Goal: Information Seeking & Learning: Learn about a topic

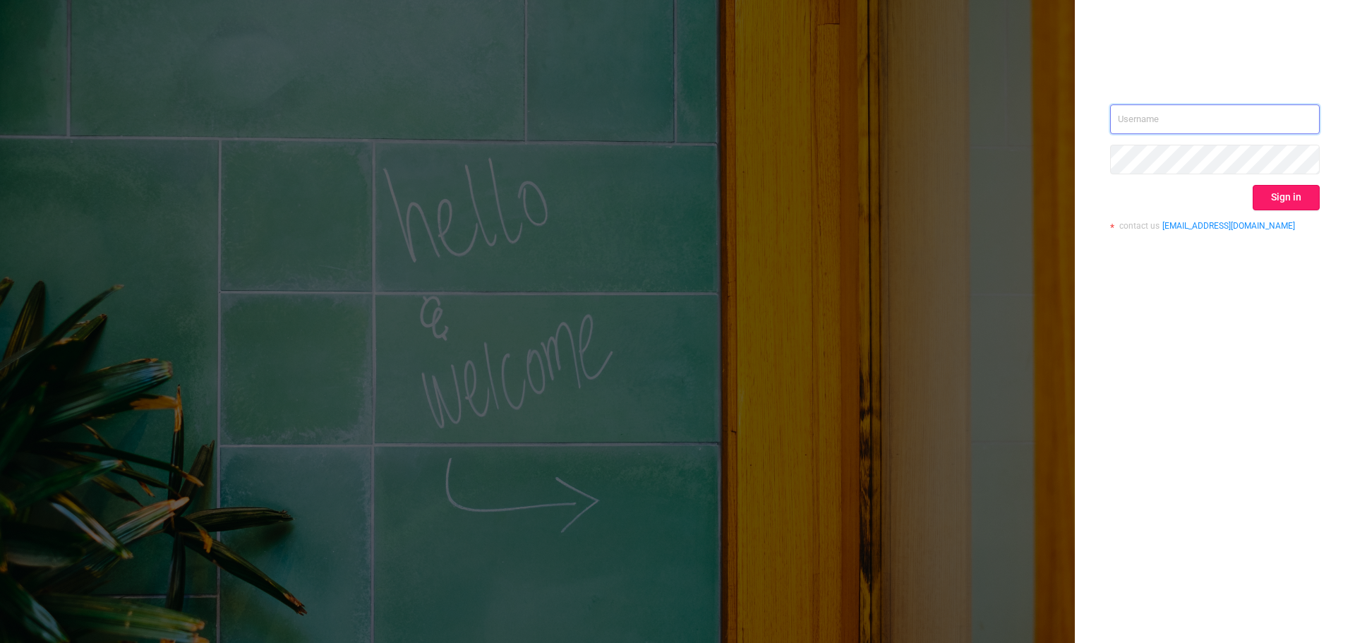
type input "[EMAIL_ADDRESS][DOMAIN_NAME]"
click at [1313, 198] on button "Sign in" at bounding box center [1286, 197] width 67 height 25
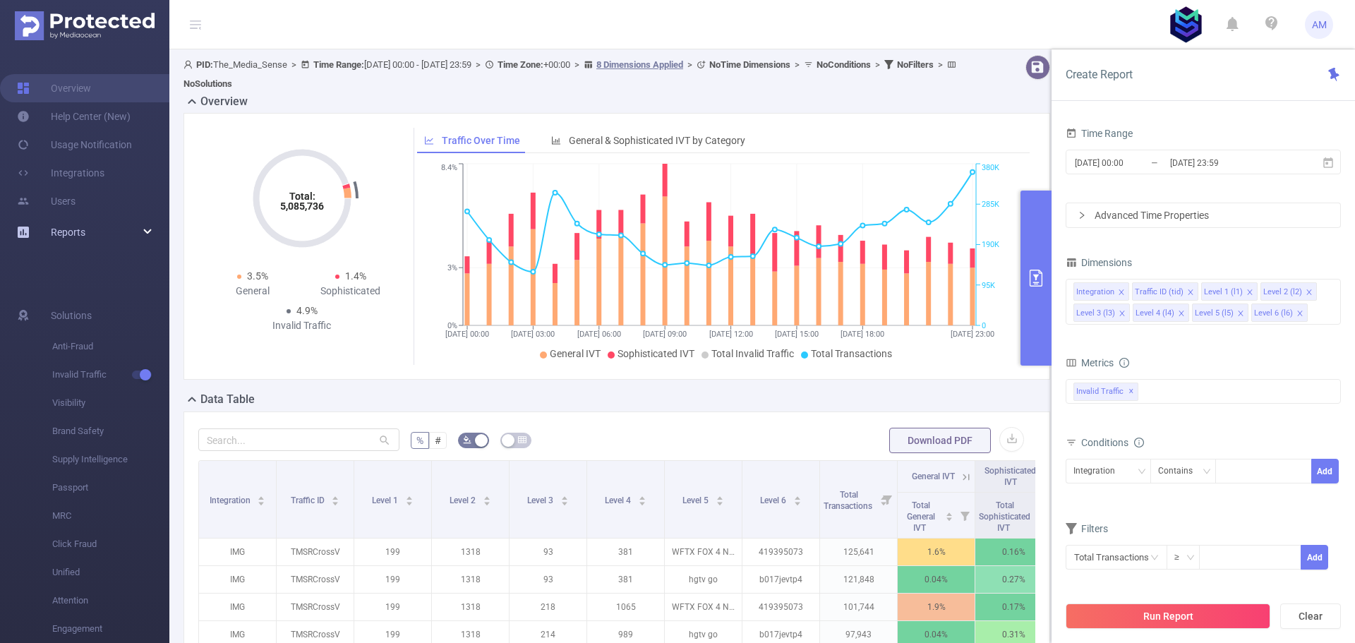
click at [121, 229] on div "Reports" at bounding box center [84, 232] width 169 height 28
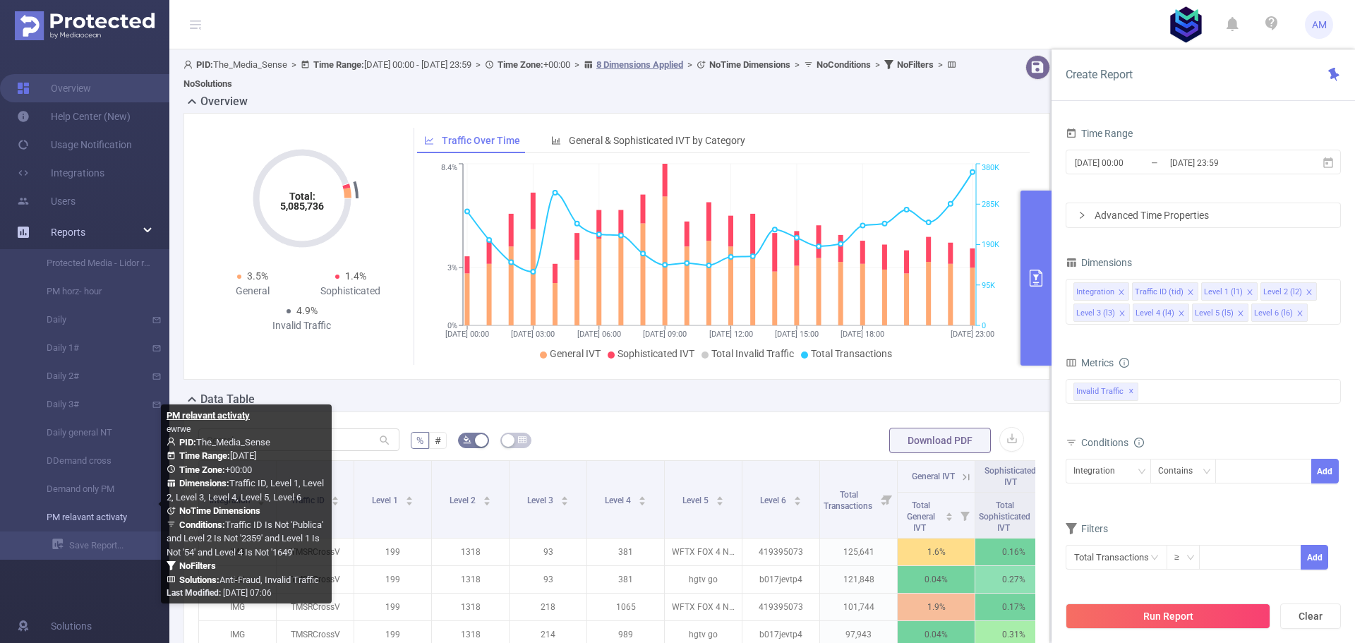
click at [116, 516] on link "PM relavant activaty" at bounding box center [90, 517] width 124 height 28
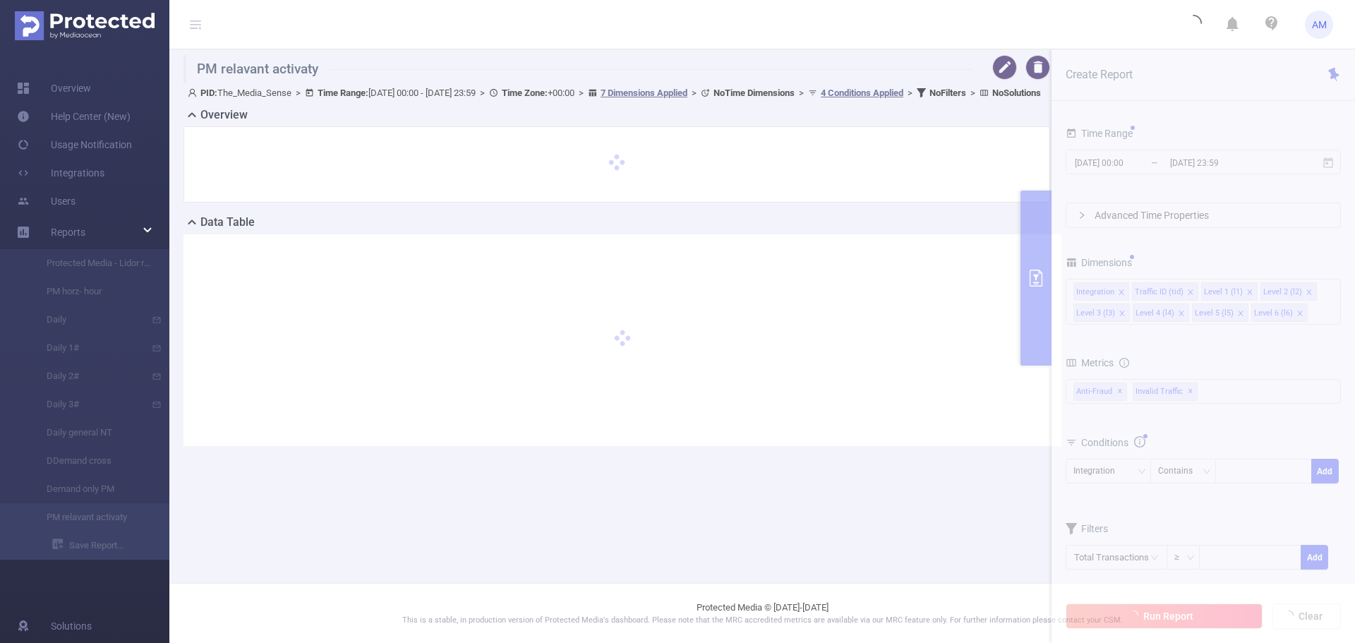
type input "[DATE] 00:00"
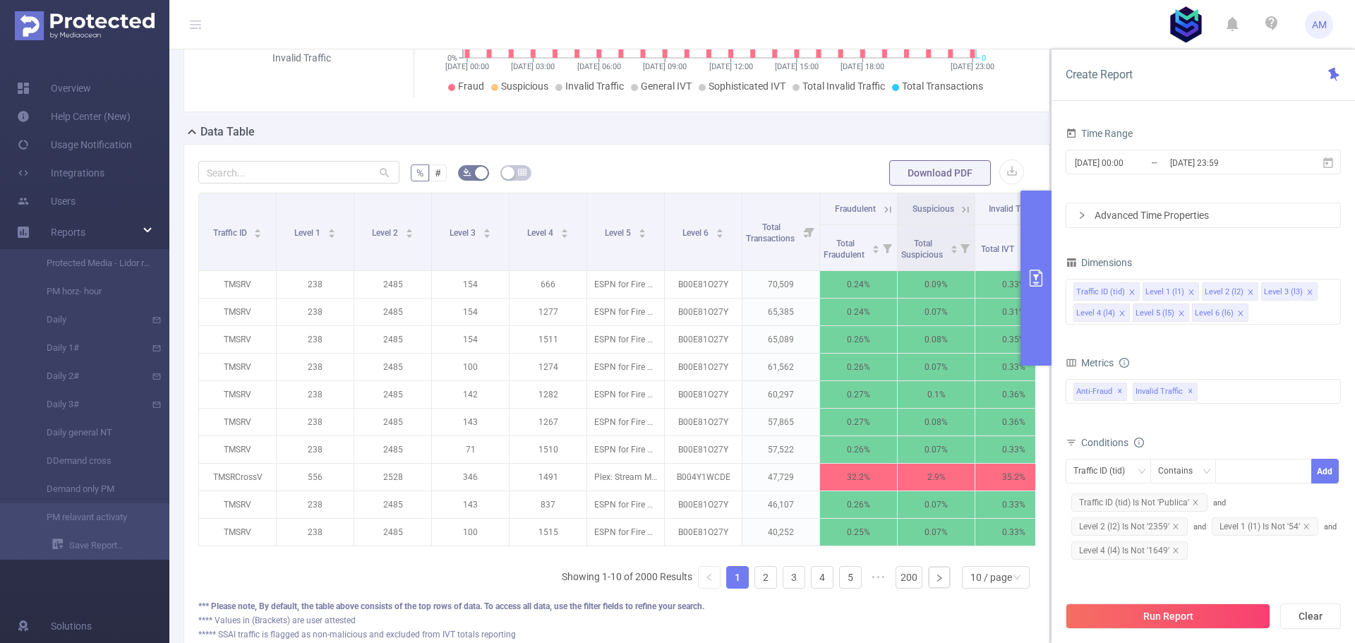
scroll to position [282, 0]
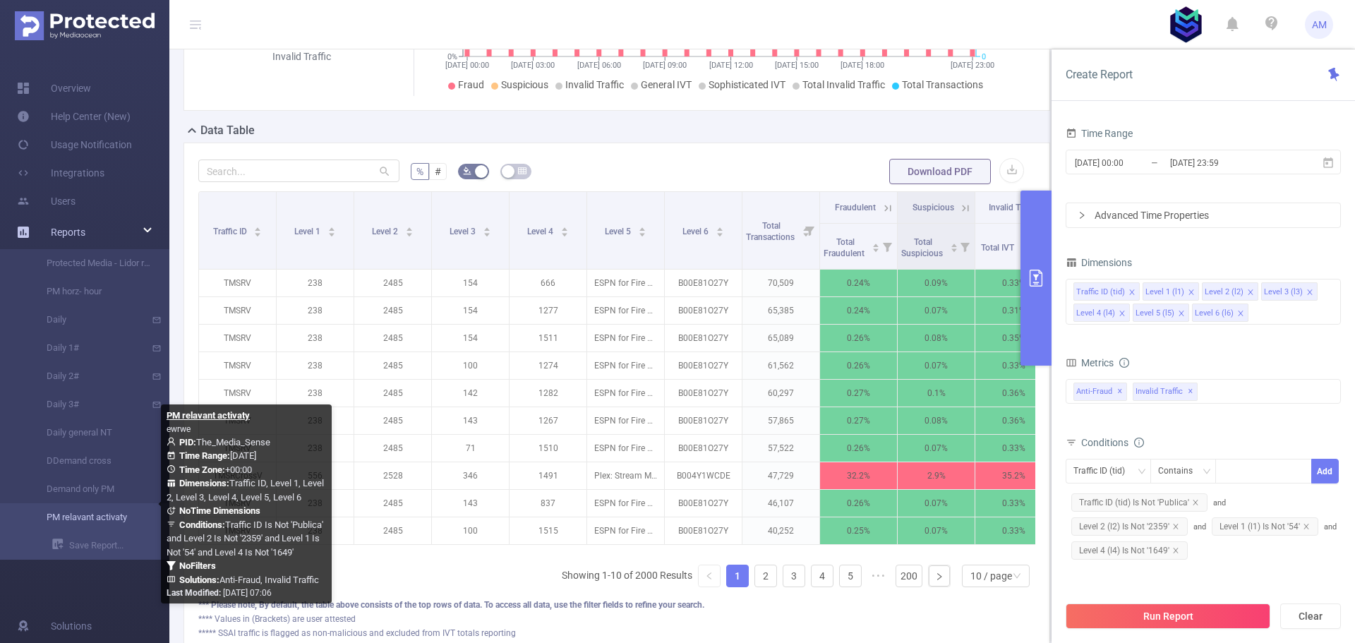
click at [101, 516] on link "PM relavant activaty" at bounding box center [90, 517] width 124 height 28
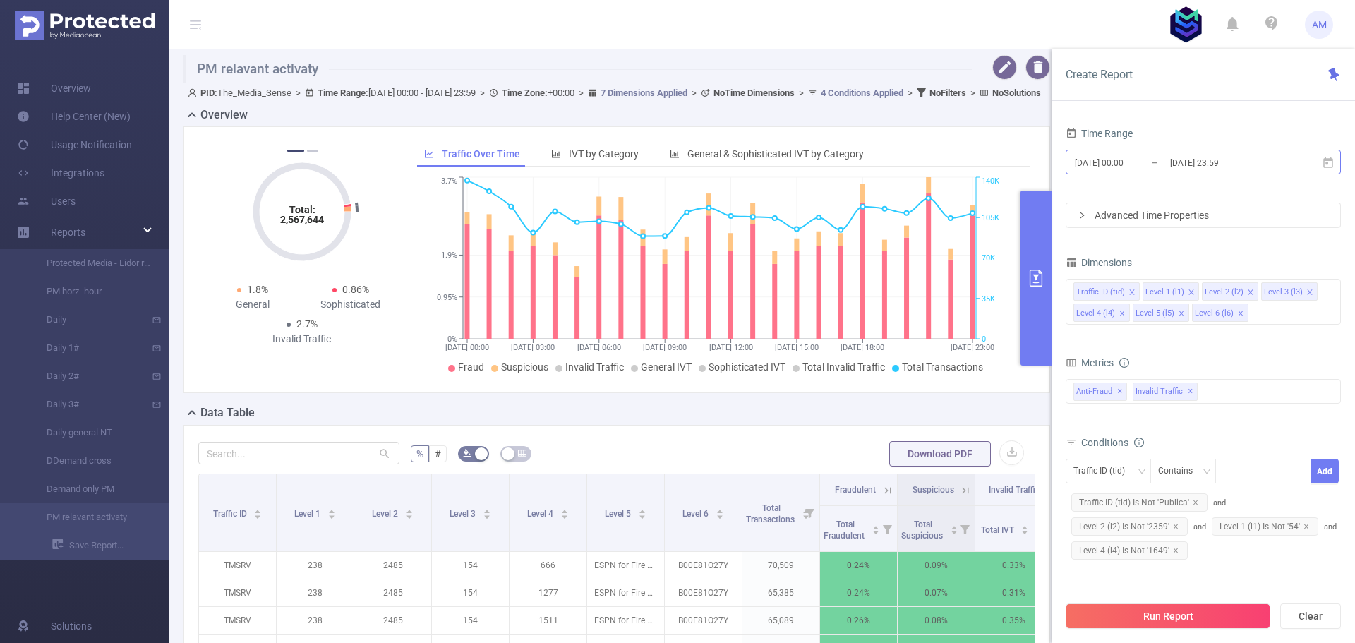
click at [1217, 169] on input "[DATE] 23:59" at bounding box center [1226, 162] width 114 height 19
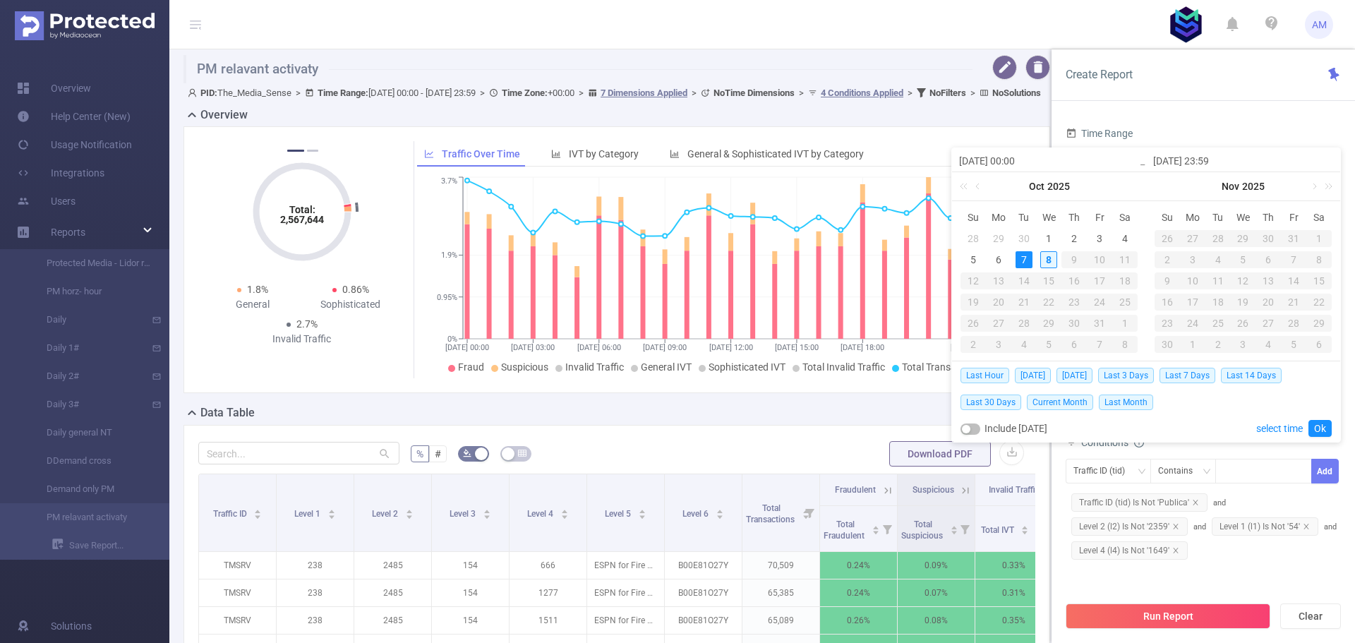
click at [1052, 260] on div "8" at bounding box center [1048, 259] width 17 height 17
click at [1030, 261] on div "7" at bounding box center [1024, 259] width 17 height 17
type input "[DATE] 23:59"
click at [1219, 617] on button "Run Report" at bounding box center [1168, 615] width 205 height 25
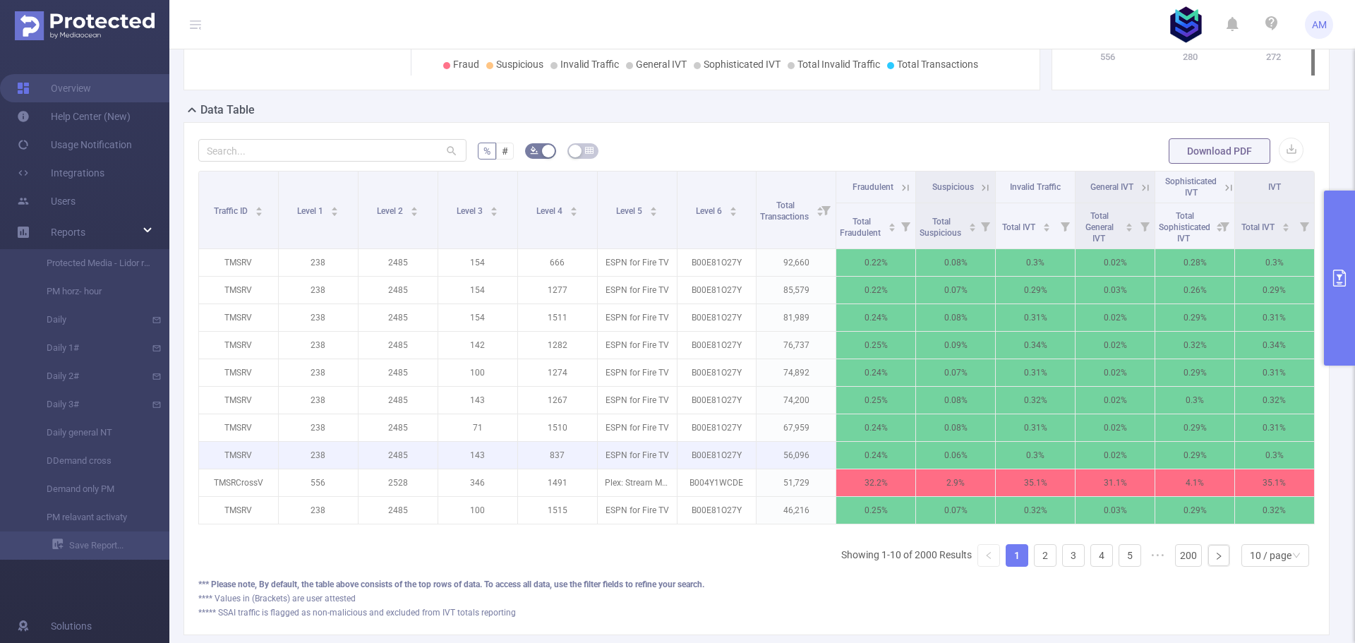
scroll to position [367, 0]
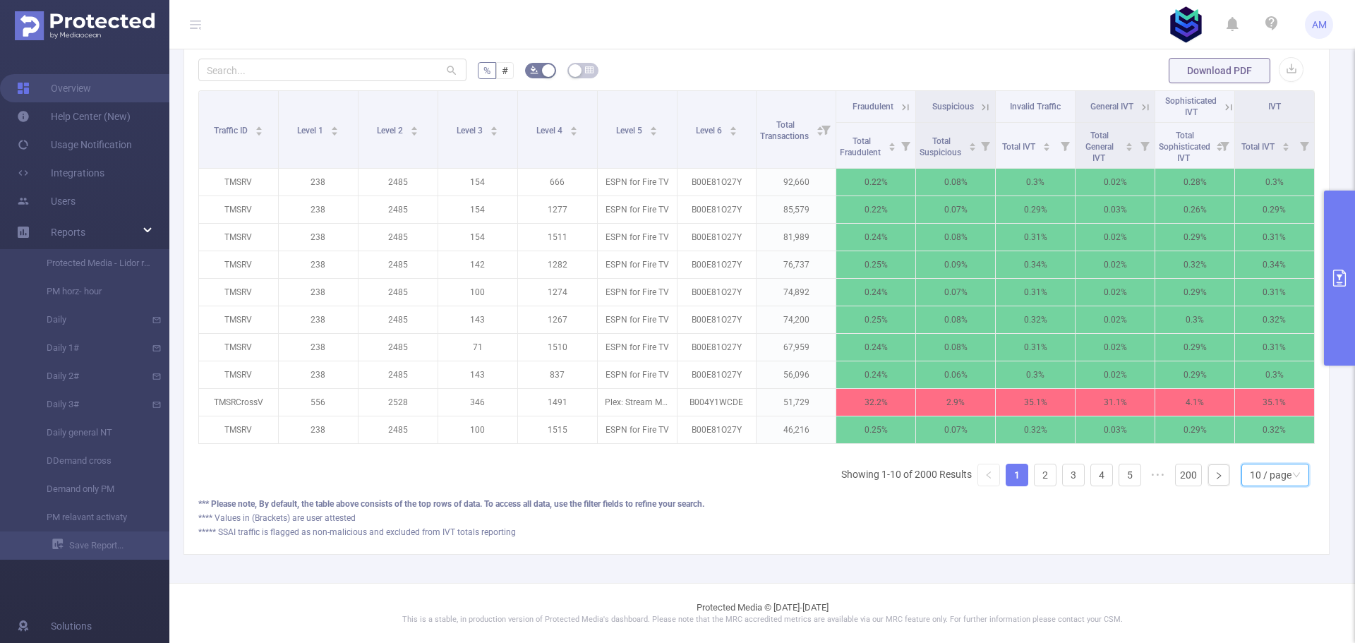
click at [1272, 478] on div "10 / page" at bounding box center [1271, 474] width 42 height 21
click at [1272, 450] on li "50 / page" at bounding box center [1264, 460] width 68 height 23
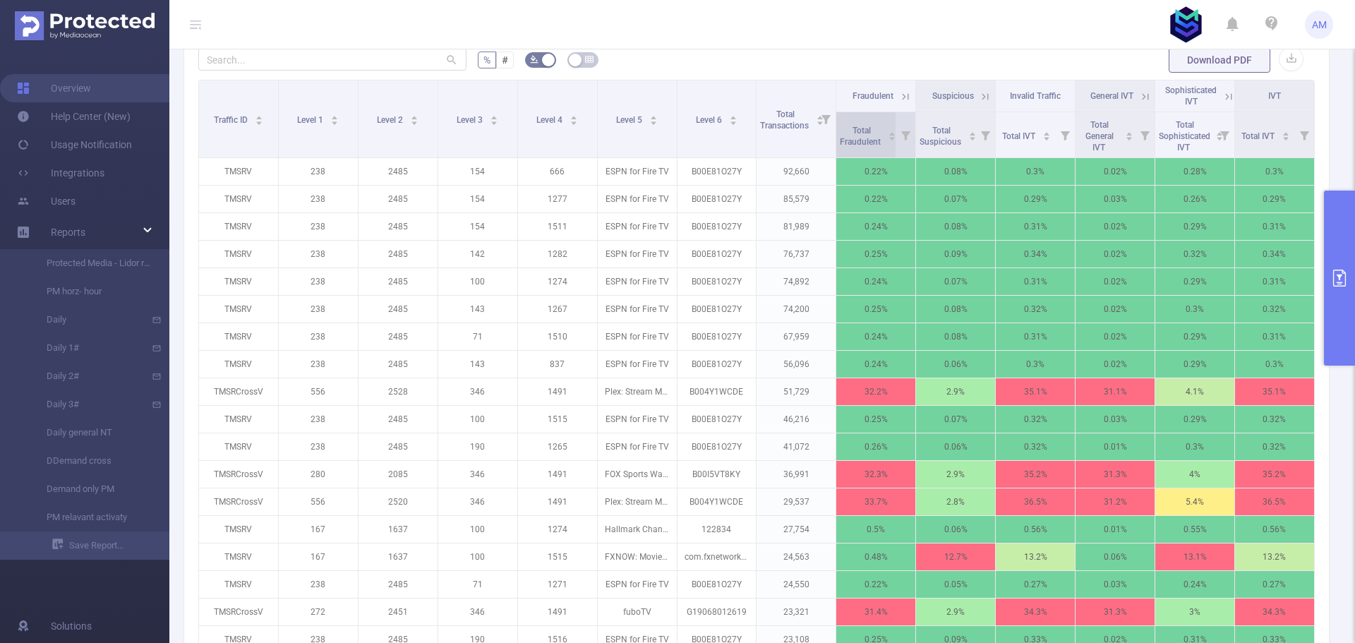
click at [840, 132] on span "Total Fraudulent" at bounding box center [861, 134] width 43 height 25
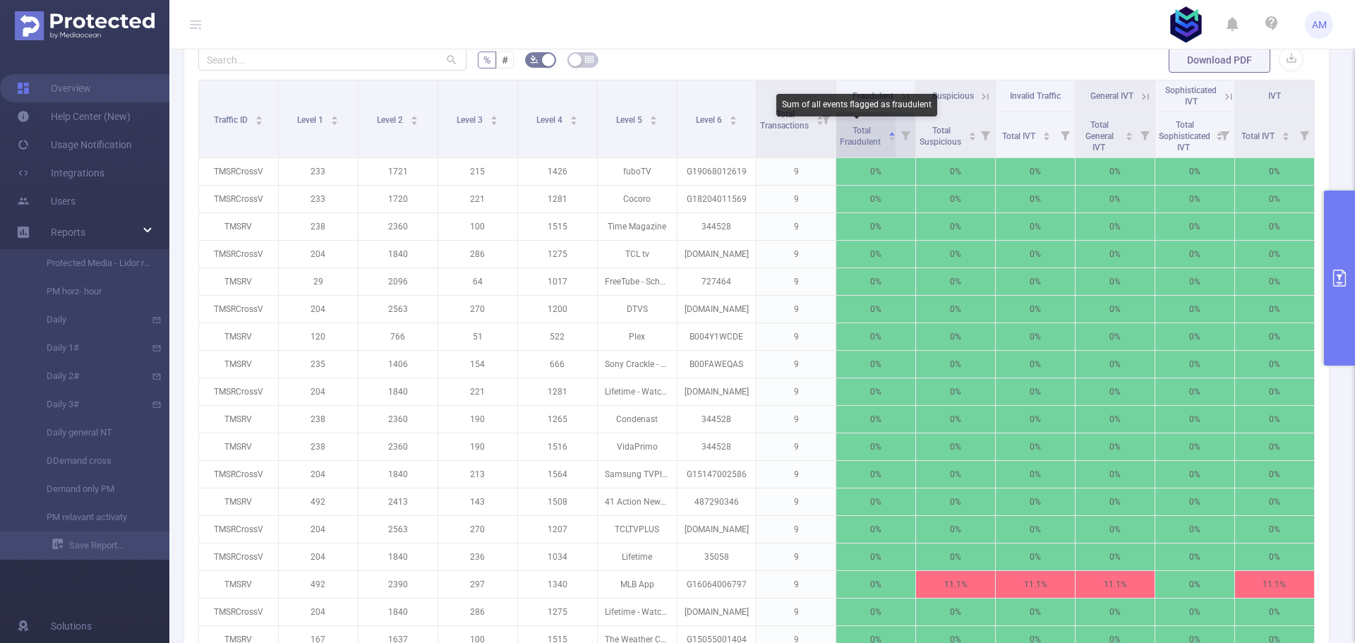
click at [857, 131] on span "Total Fraudulent" at bounding box center [861, 136] width 43 height 21
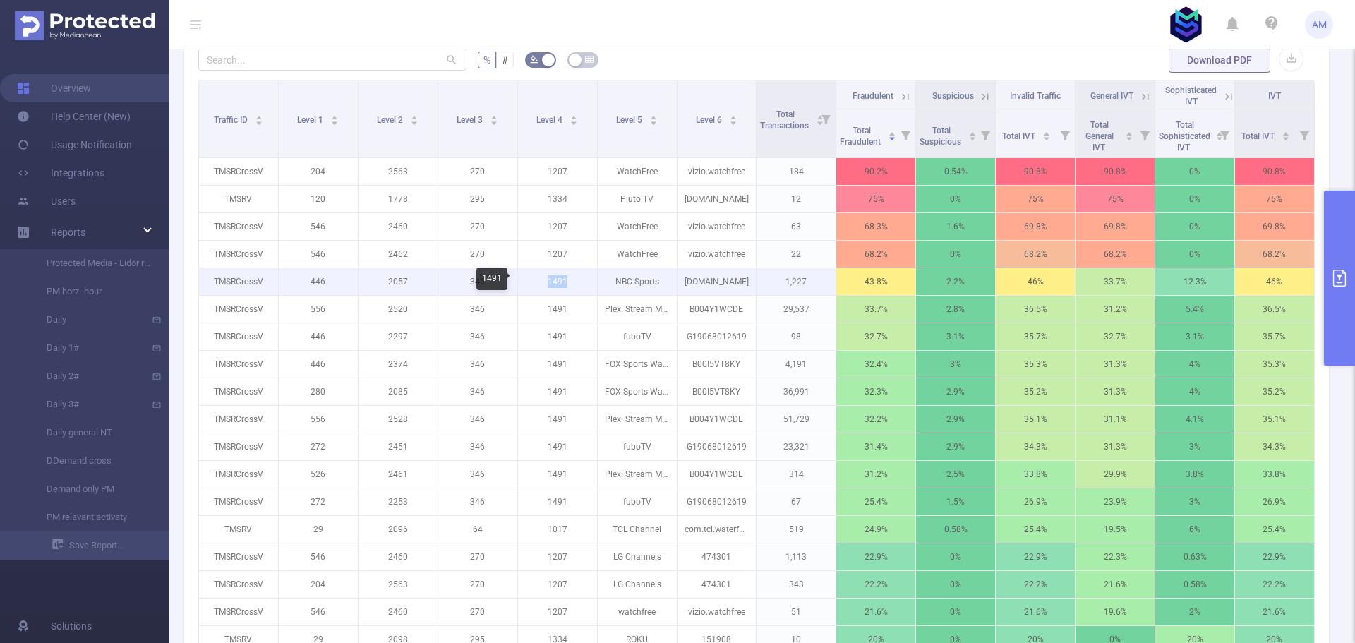
drag, startPoint x: 534, startPoint y: 284, endPoint x: 580, endPoint y: 282, distance: 46.0
click at [580, 282] on p "1491" at bounding box center [557, 281] width 79 height 27
copy p "1491"
click at [534, 279] on p "1491" at bounding box center [557, 281] width 79 height 27
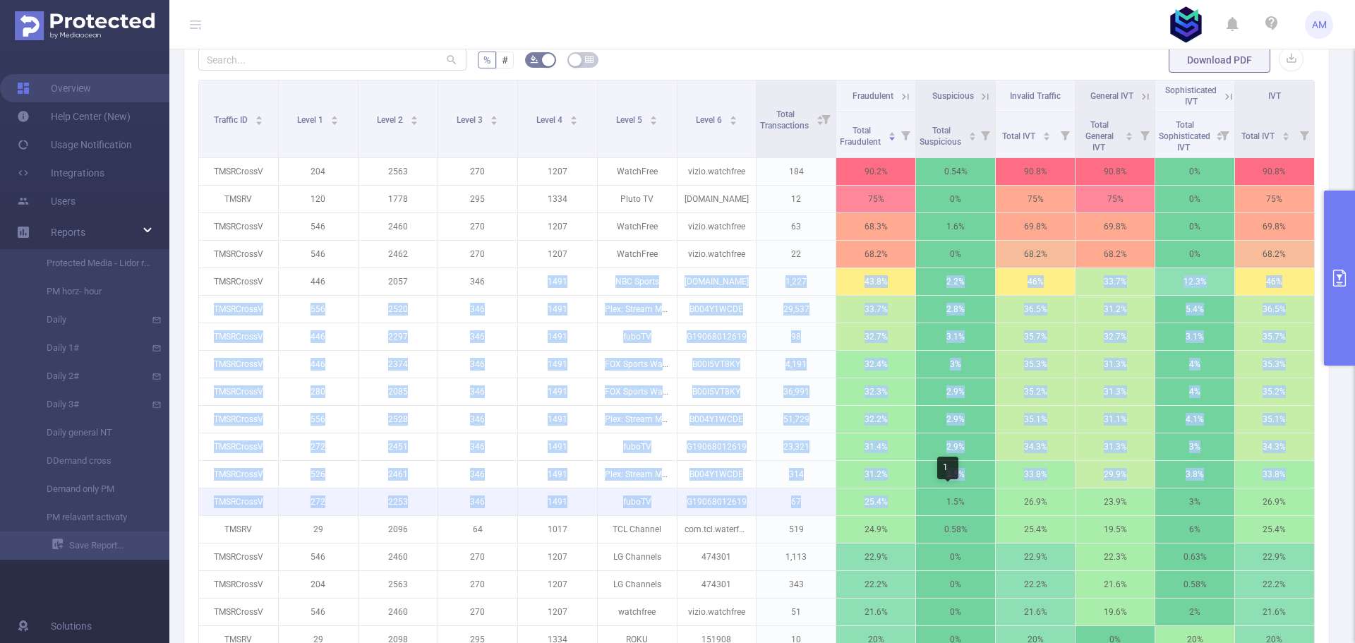
drag, startPoint x: 530, startPoint y: 280, endPoint x: 925, endPoint y: 514, distance: 459.4
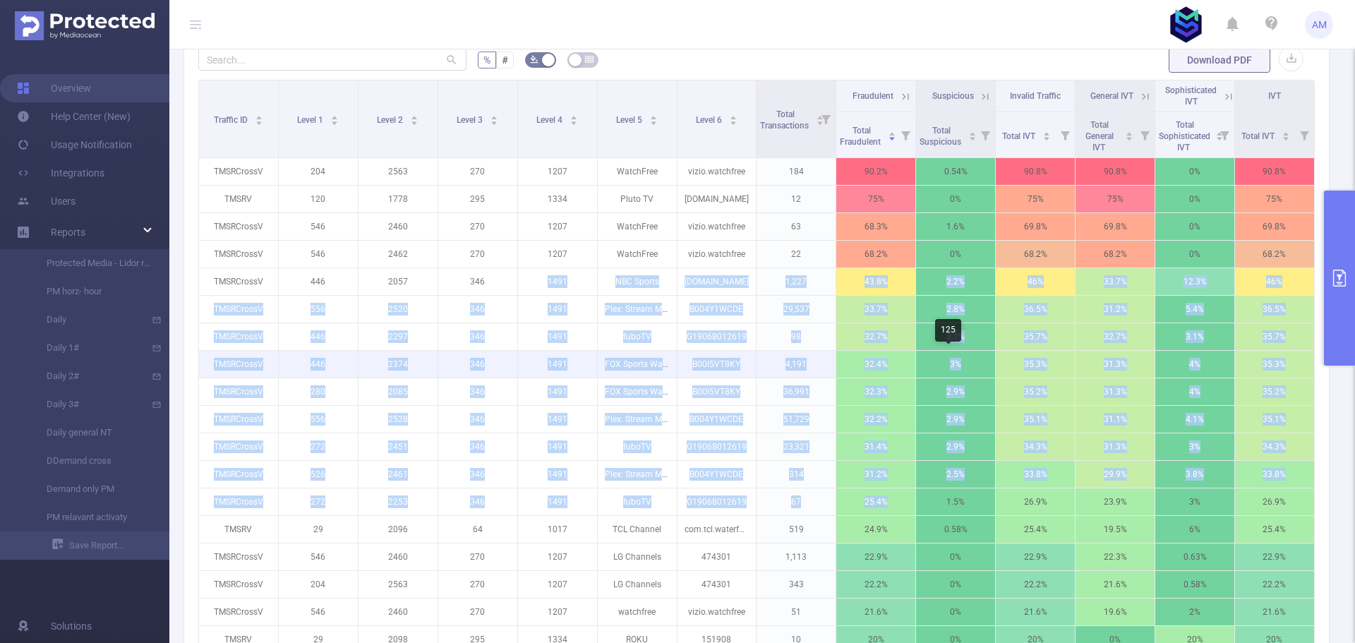
copy tbody "1491 NBC Sports [DOMAIN_NAME] 1,227 43.8% 2.2% 46% 33.7% 12.3% 46% TMSRCrossV 5…"
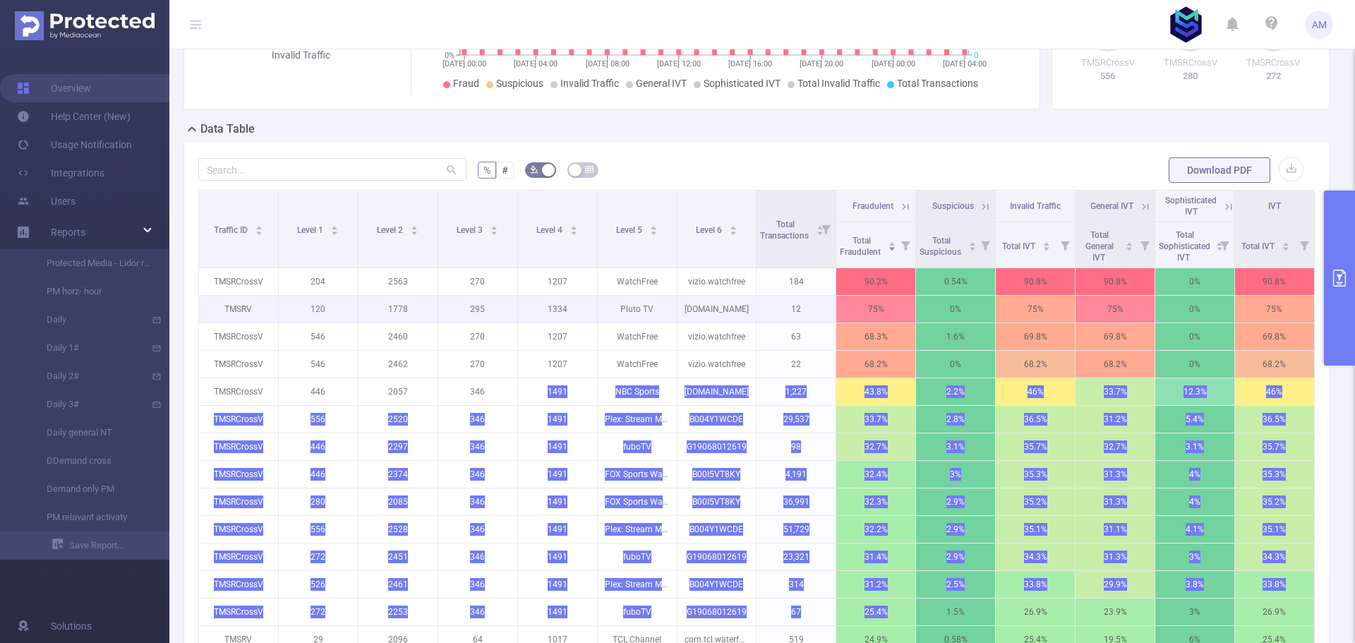
scroll to position [282, 0]
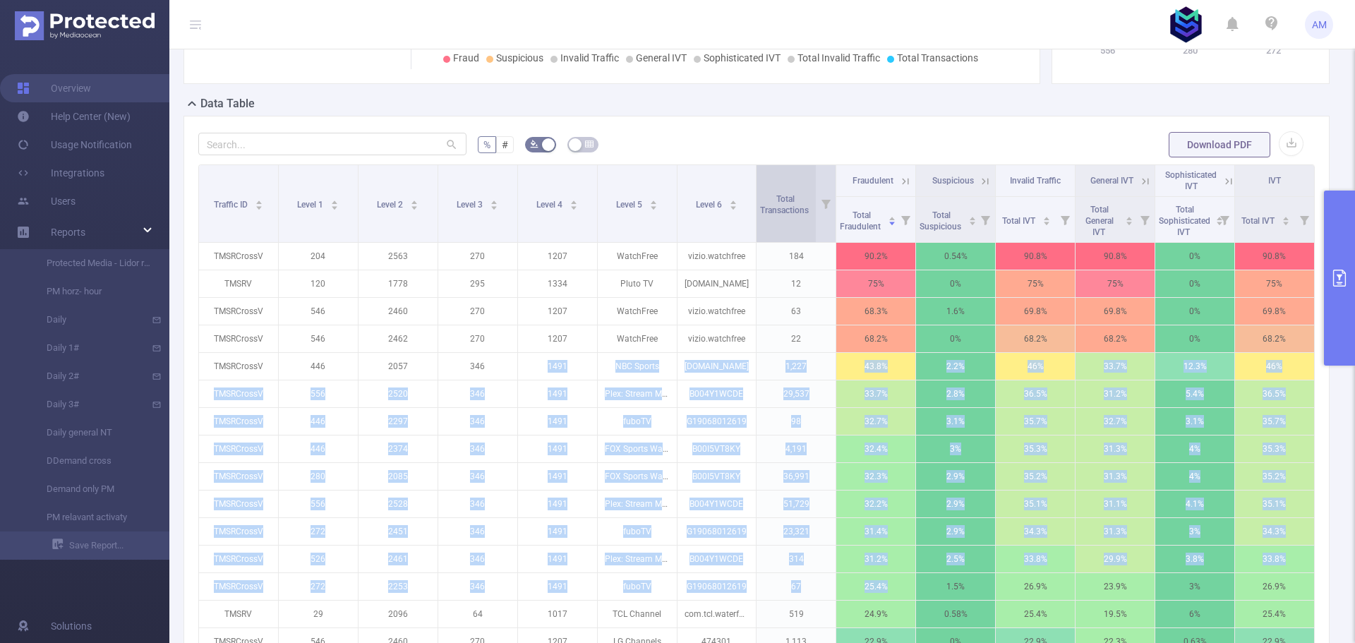
drag, startPoint x: 761, startPoint y: 197, endPoint x: 800, endPoint y: 219, distance: 44.6
click at [800, 216] on div "Total Transactions" at bounding box center [792, 203] width 64 height 25
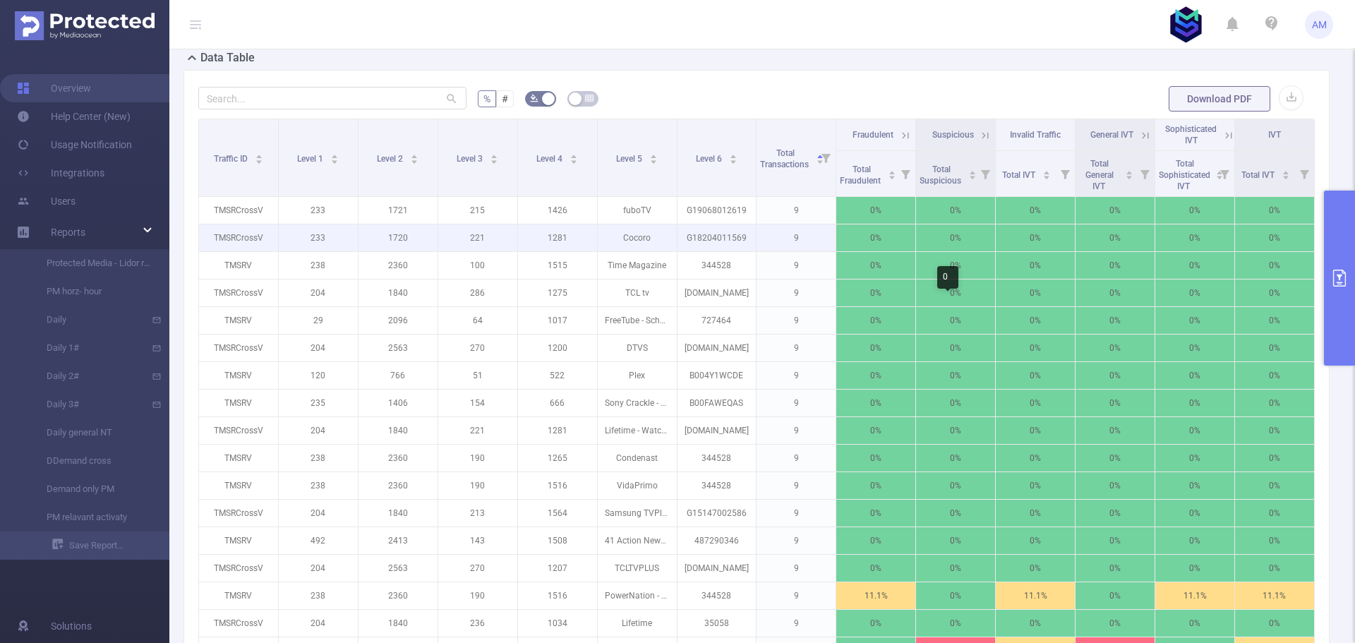
scroll to position [353, 0]
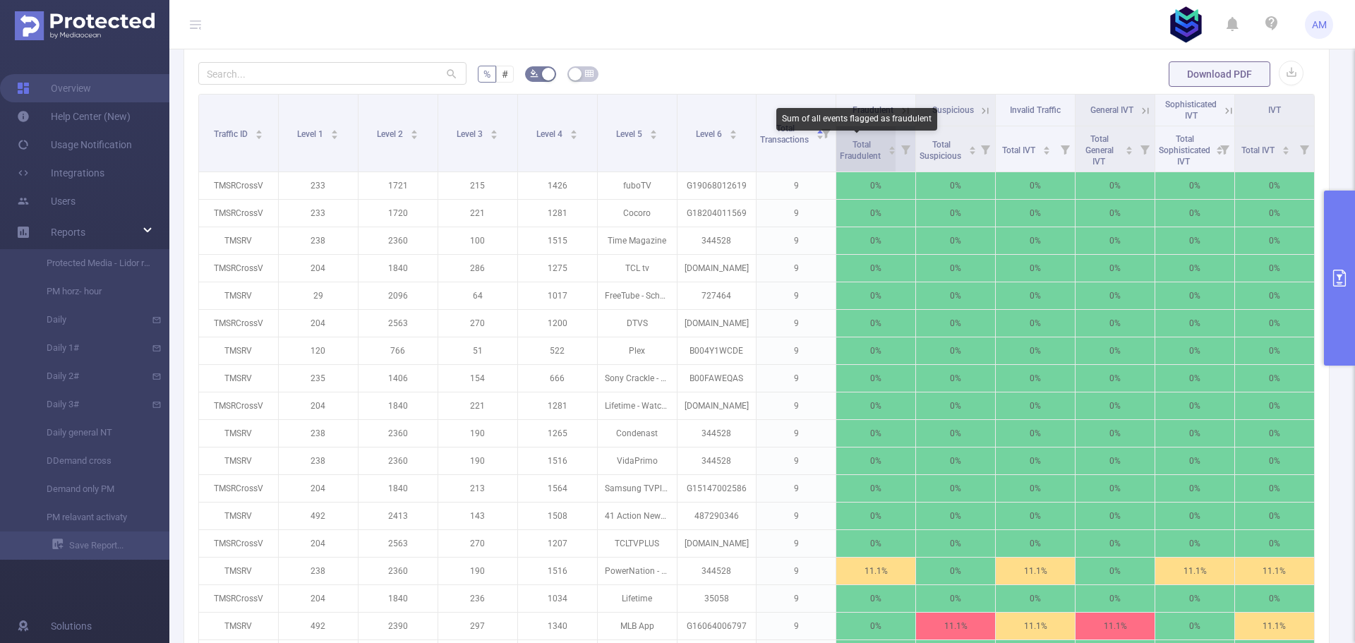
click at [862, 147] on span "Total Fraudulent" at bounding box center [861, 150] width 43 height 21
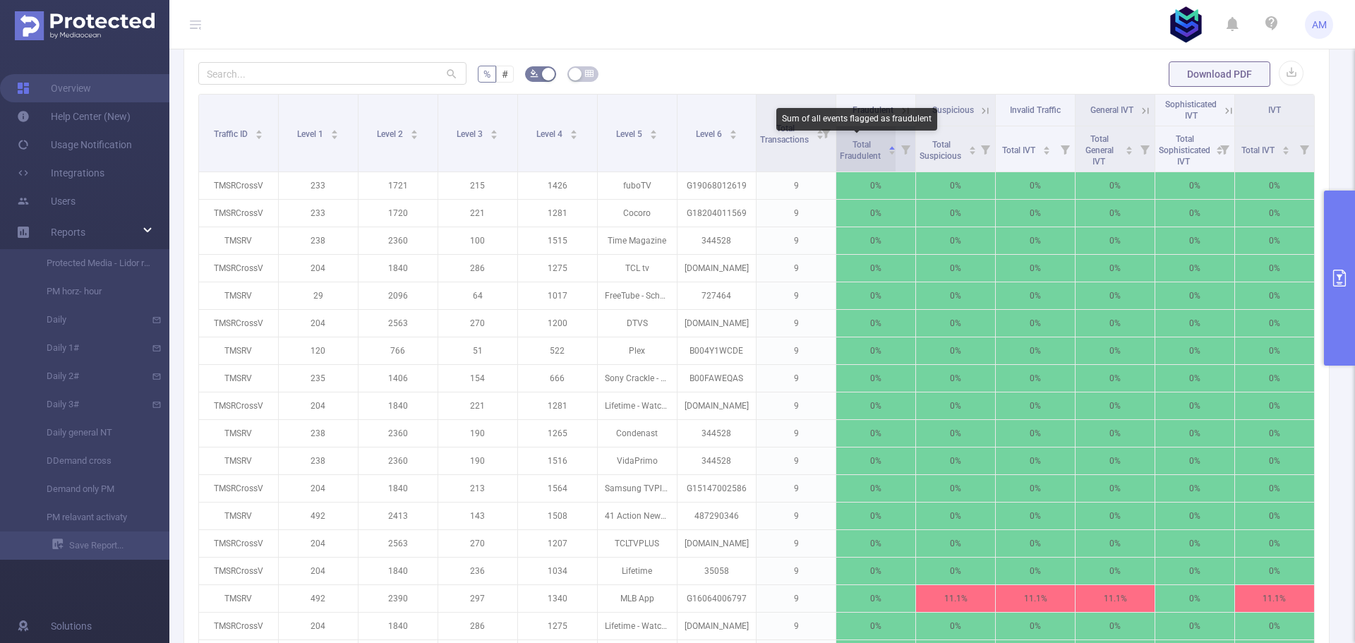
click at [862, 147] on span "Total Fraudulent" at bounding box center [861, 150] width 43 height 21
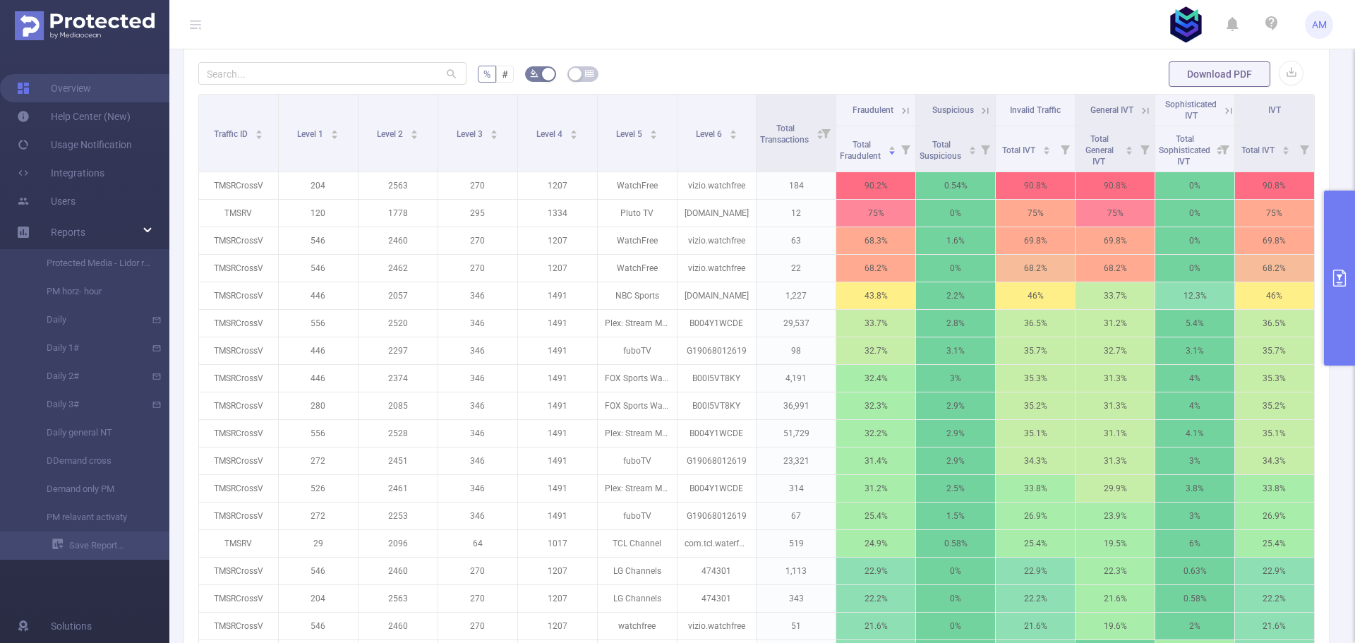
click at [899, 113] on icon at bounding box center [905, 110] width 13 height 13
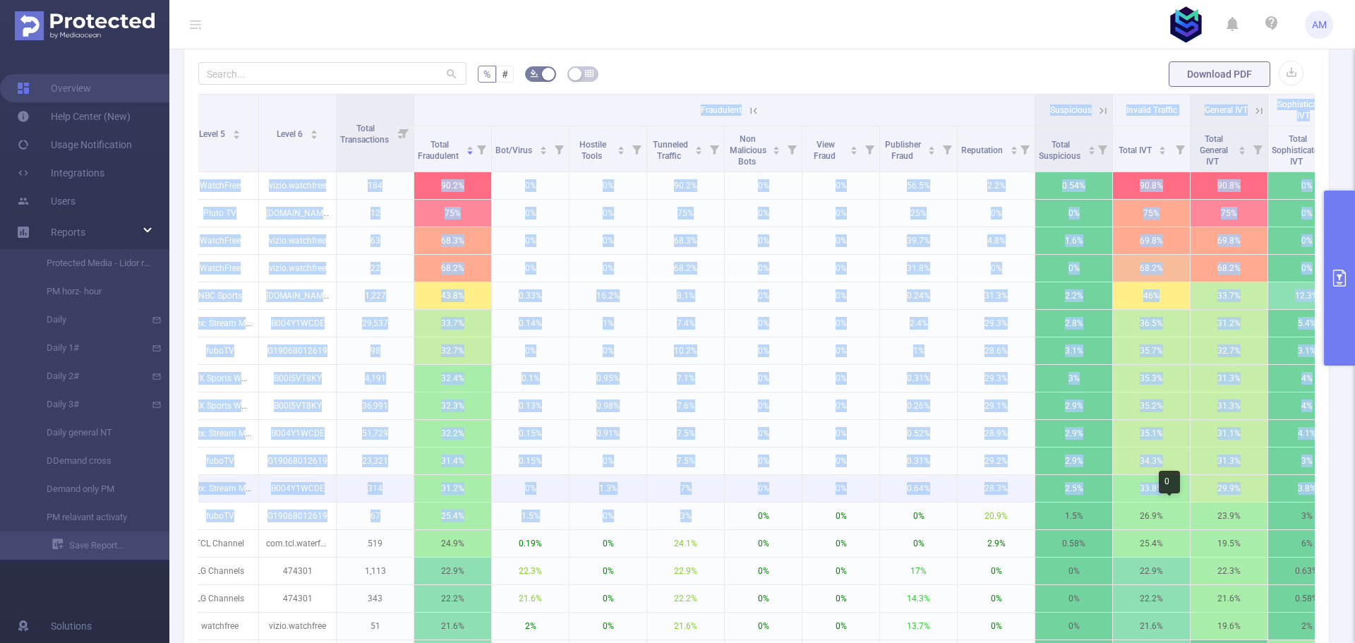
scroll to position [0, 528]
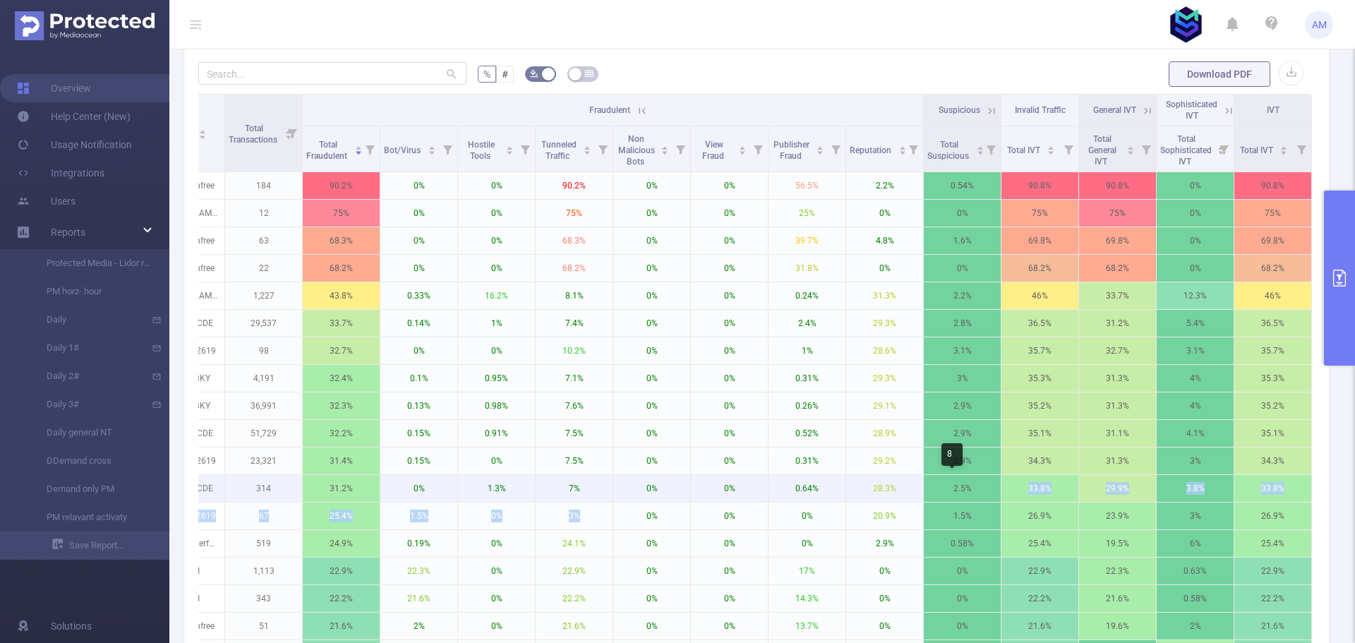
drag, startPoint x: 1156, startPoint y: 510, endPoint x: 969, endPoint y: 492, distance: 187.8
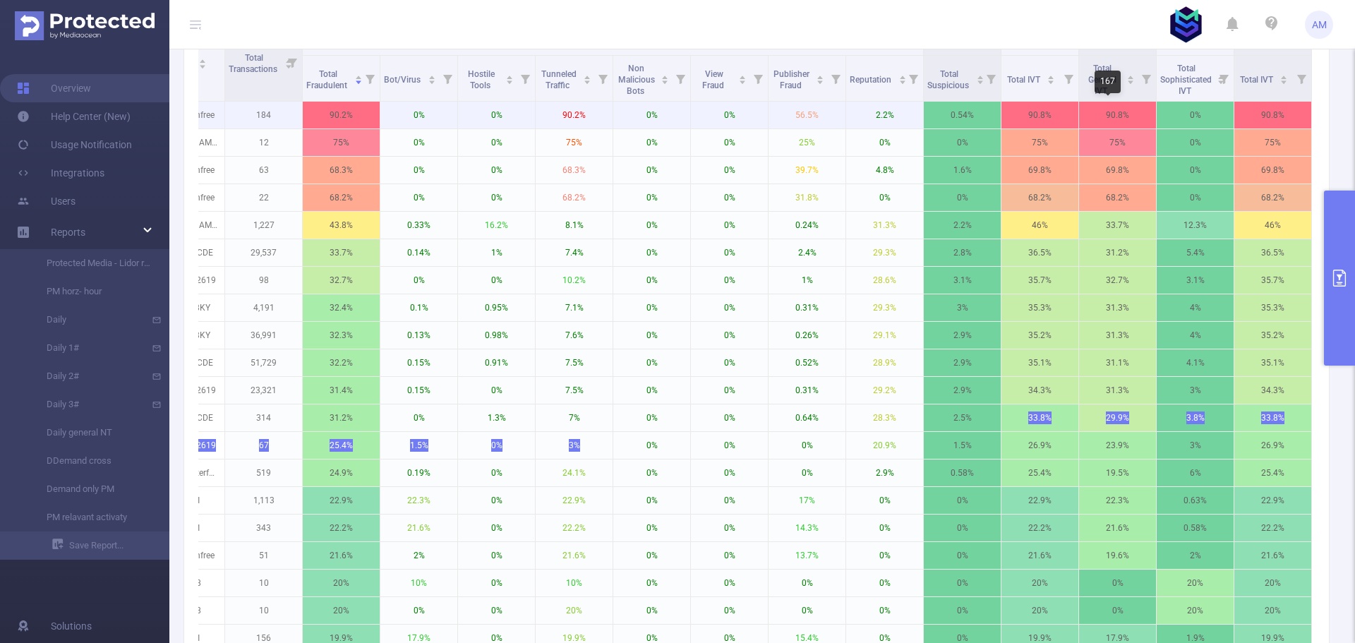
scroll to position [282, 0]
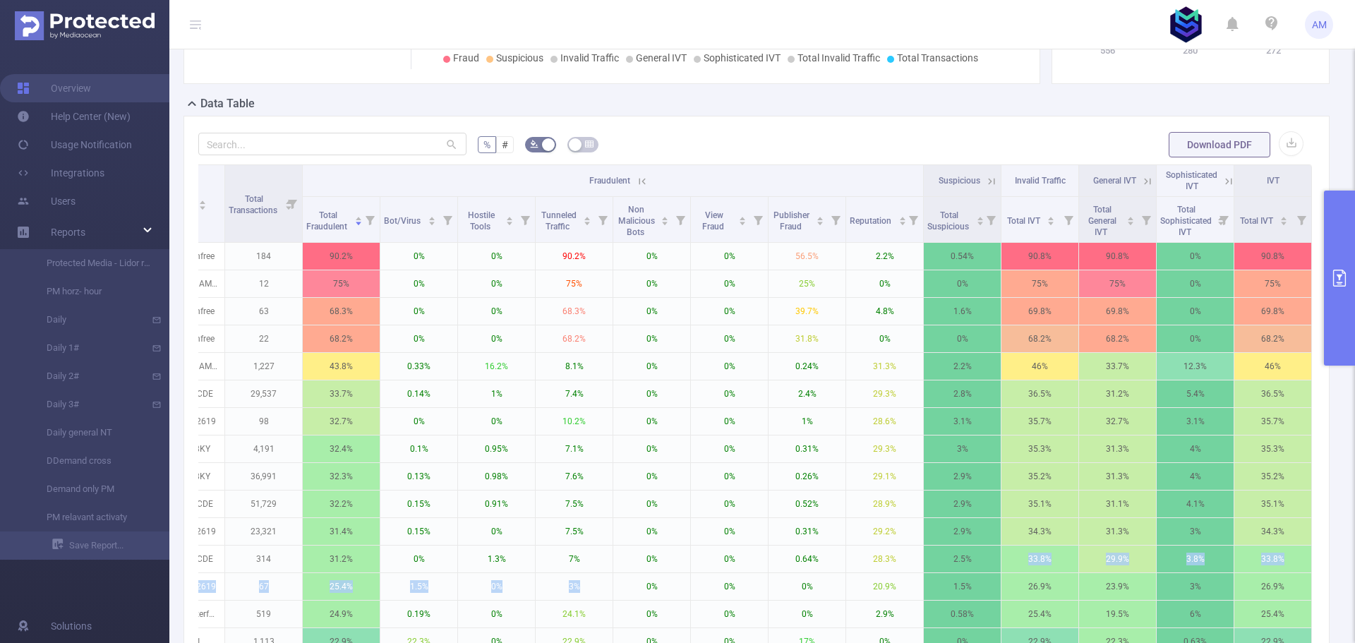
click at [1141, 182] on icon at bounding box center [1147, 181] width 13 height 13
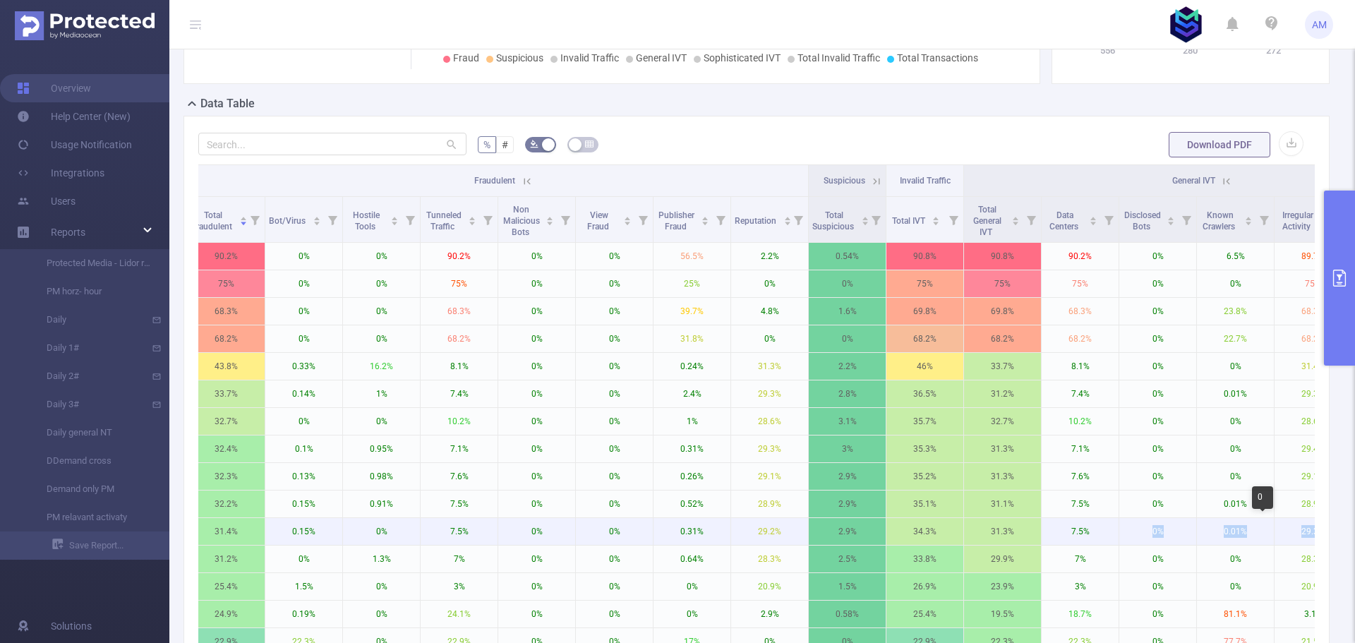
scroll to position [0, 779]
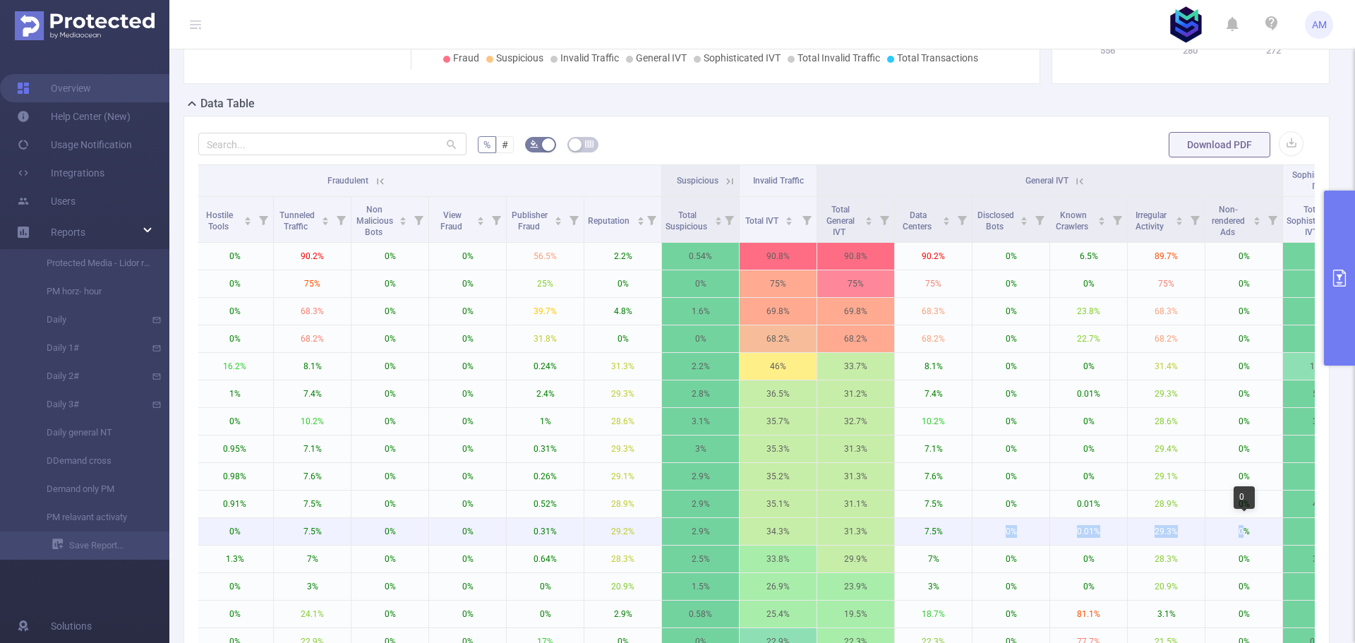
drag, startPoint x: 1220, startPoint y: 538, endPoint x: 1245, endPoint y: 541, distance: 24.9
click at [1245, 541] on tr "TMSRCrossV 272 2451 346 1491 fuboTV G19068012619 23,321 31.4% 0.15% 0% 7.5% 0% …" at bounding box center [429, 532] width 2018 height 28
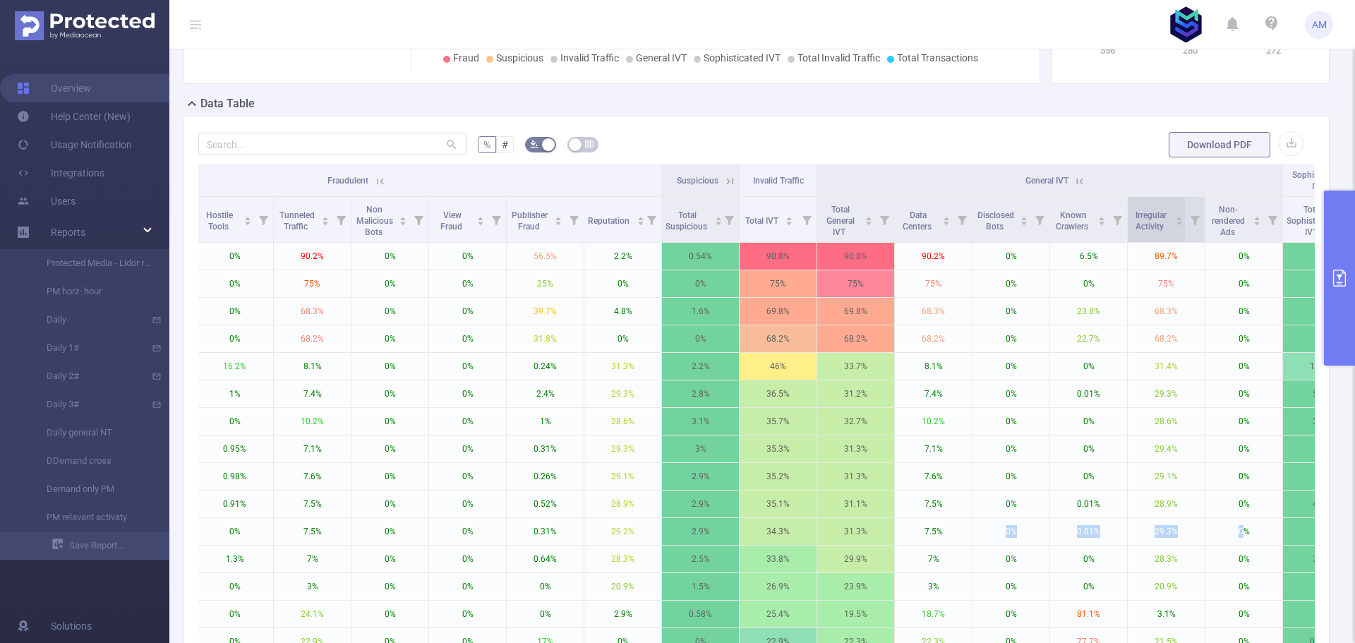
drag, startPoint x: 1167, startPoint y: 231, endPoint x: 1134, endPoint y: 215, distance: 36.9
click at [1134, 215] on span "Irregular Activity" at bounding box center [1150, 219] width 39 height 25
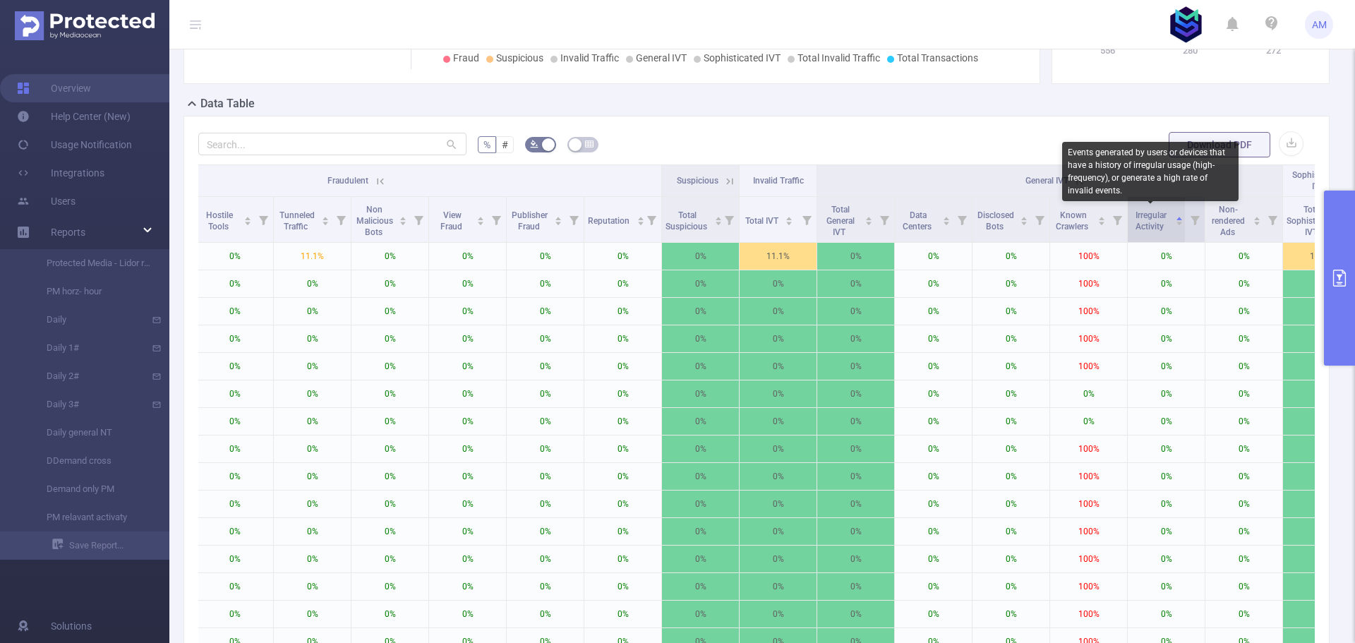
click at [1166, 227] on span "Irregular Activity" at bounding box center [1150, 220] width 31 height 21
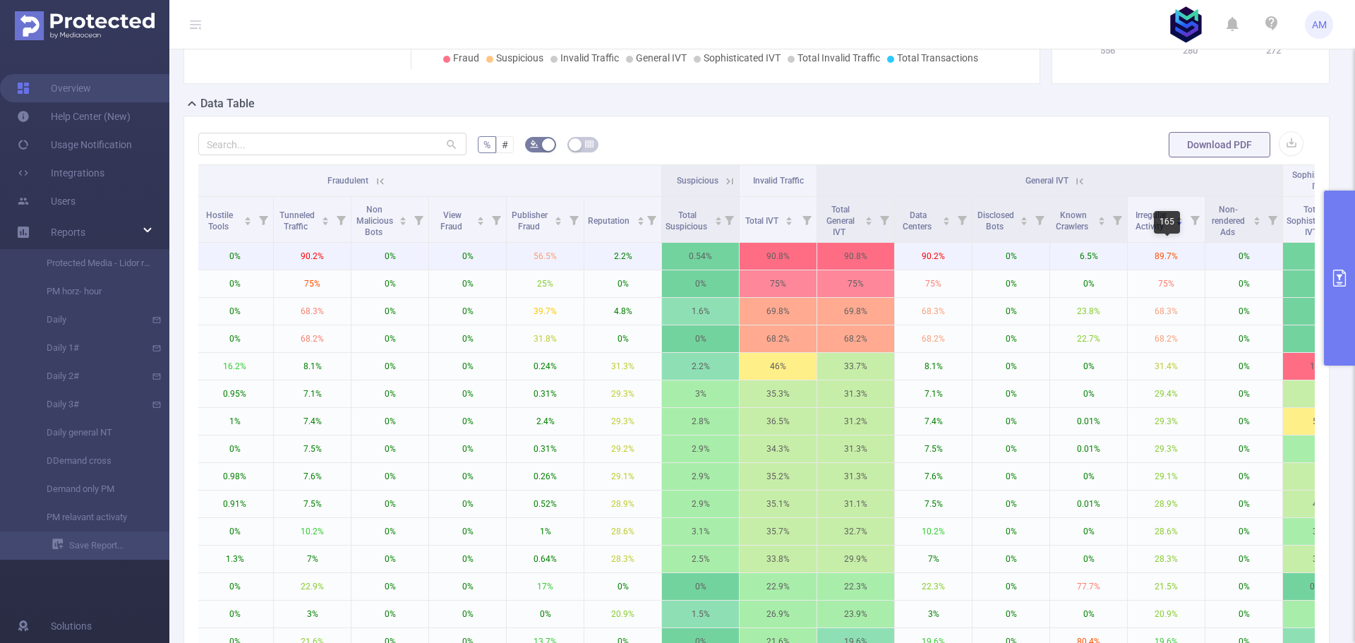
drag, startPoint x: 1138, startPoint y: 210, endPoint x: 1169, endPoint y: 253, distance: 53.1
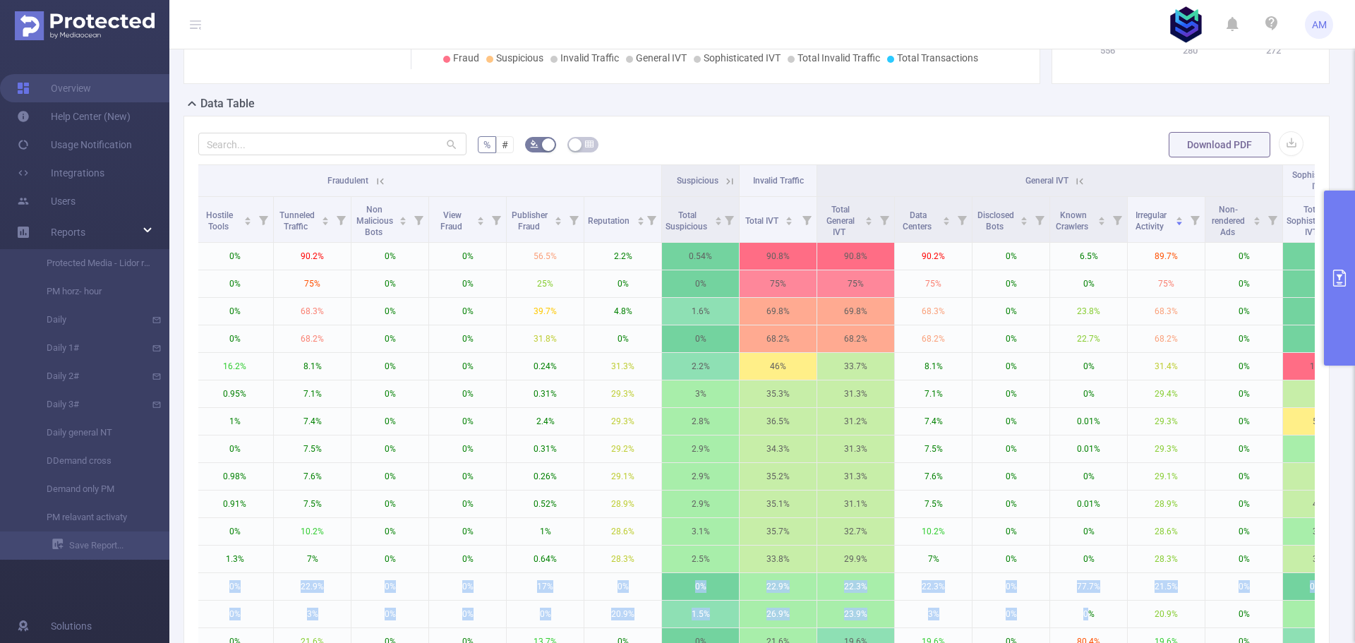
scroll to position [0, 0]
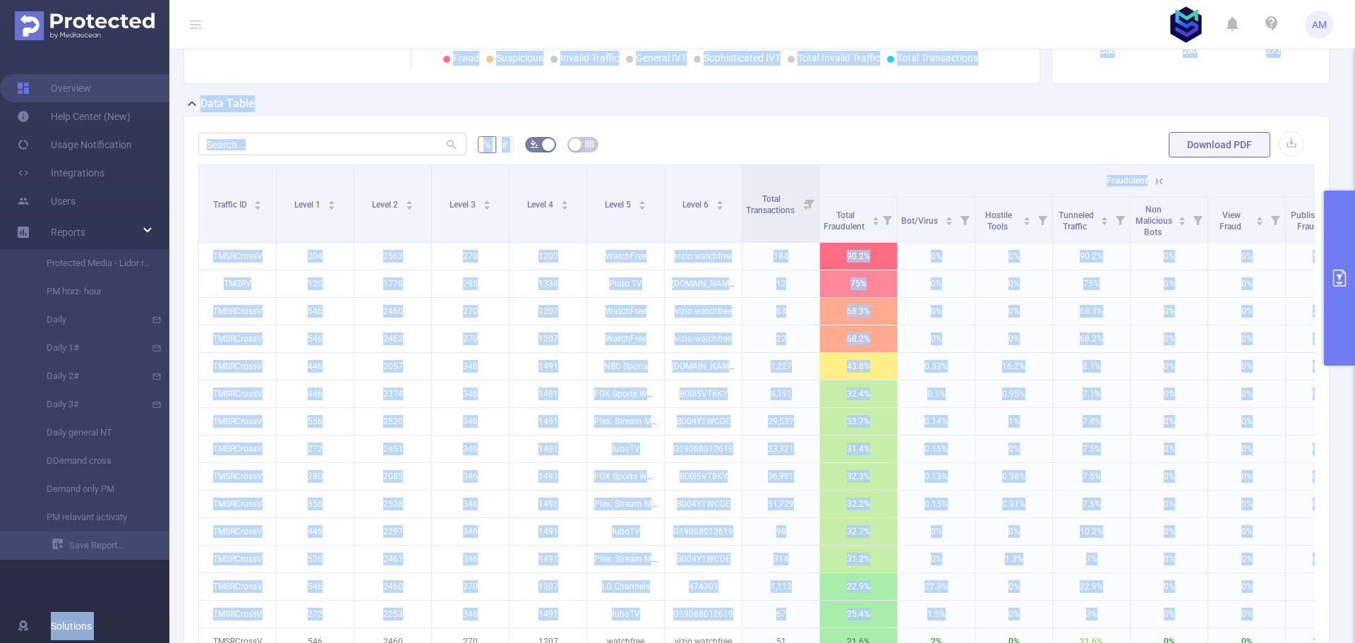
drag, startPoint x: 1050, startPoint y: 593, endPoint x: -79, endPoint y: 595, distance: 1129.1
click at [0, 595] on html "AM Overview Help Center (New) Usage Notification Integrations Users Reports Pro…" at bounding box center [677, 321] width 1355 height 643
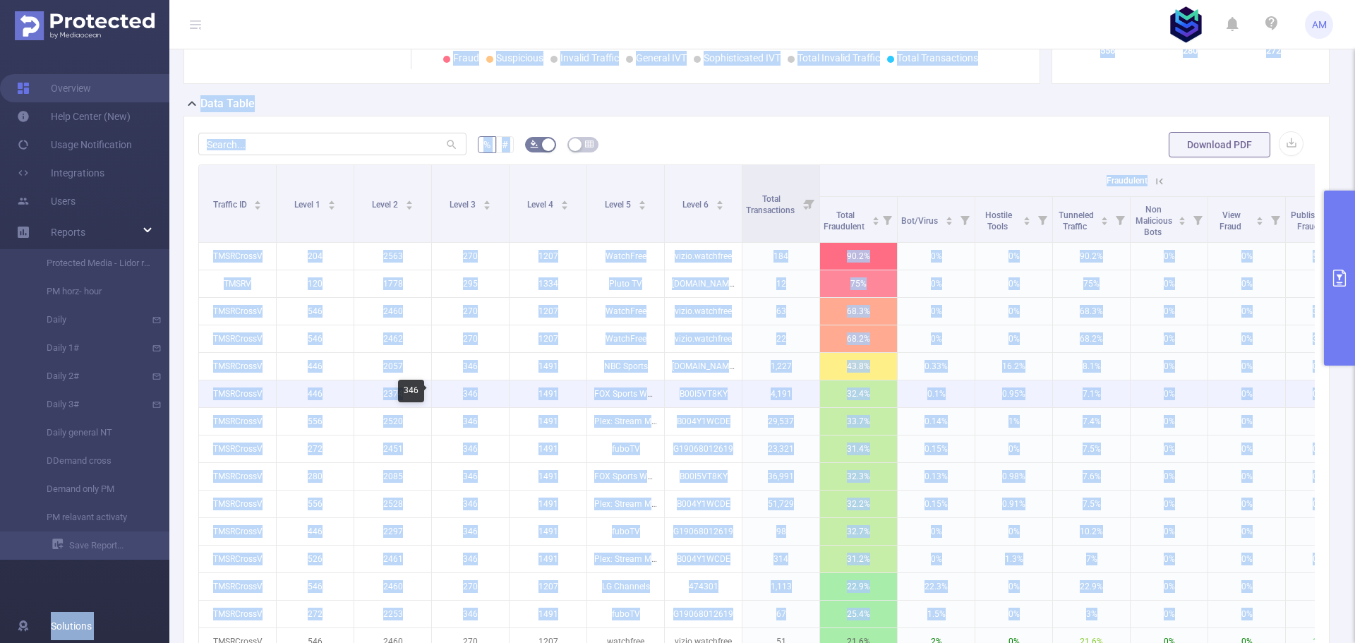
click at [493, 388] on p "346" at bounding box center [470, 393] width 77 height 27
